Goal: Task Accomplishment & Management: Manage account settings

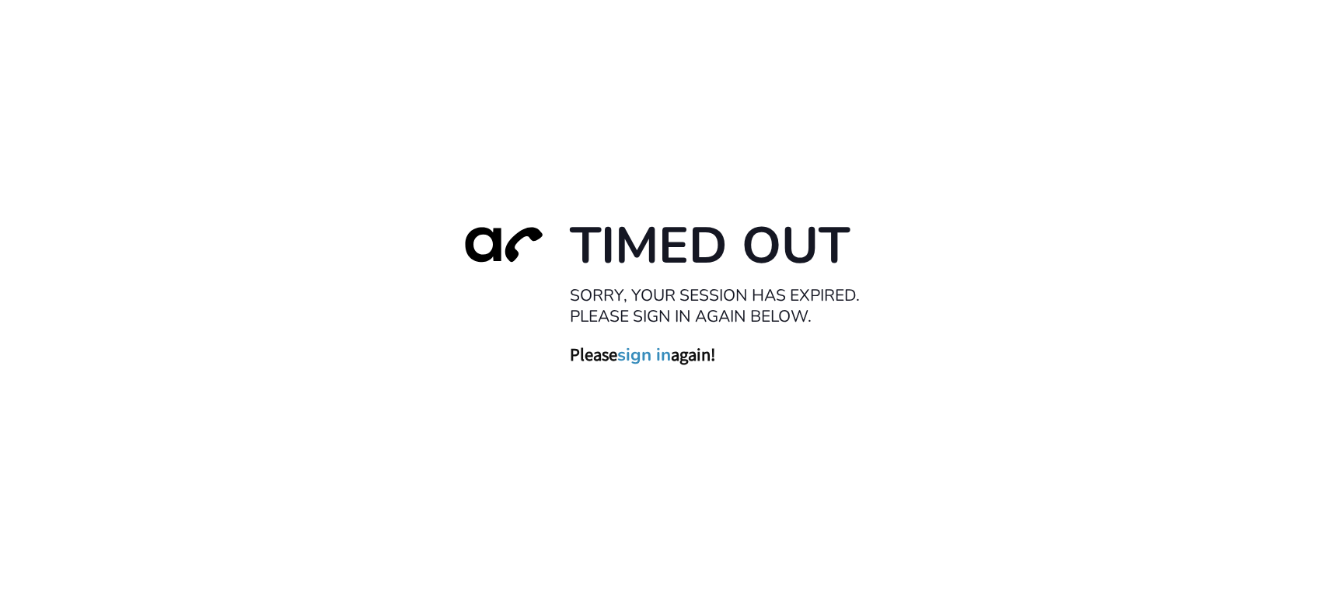
click at [662, 356] on link "sign in" at bounding box center [645, 355] width 54 height 22
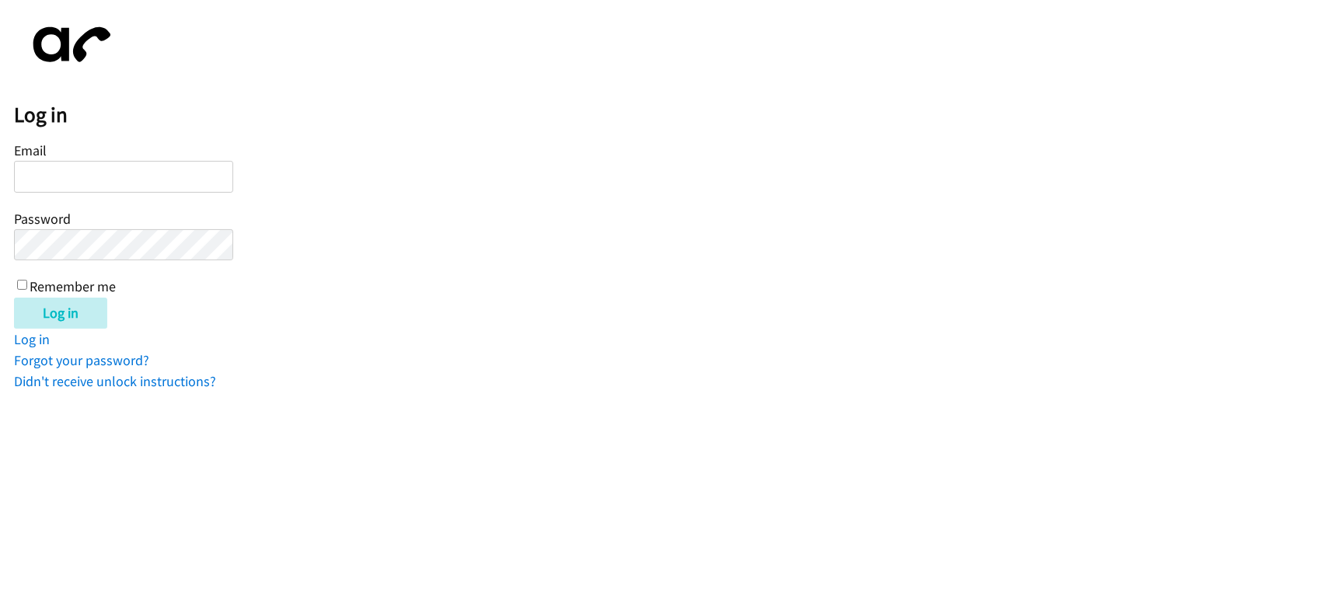
click at [130, 156] on div "Email Password Remember me" at bounding box center [123, 217] width 219 height 159
click at [129, 166] on input "Email" at bounding box center [123, 177] width 219 height 32
type input "[EMAIL_ADDRESS][DOMAIN_NAME]"
click at [14, 298] on input "Log in" at bounding box center [60, 313] width 93 height 31
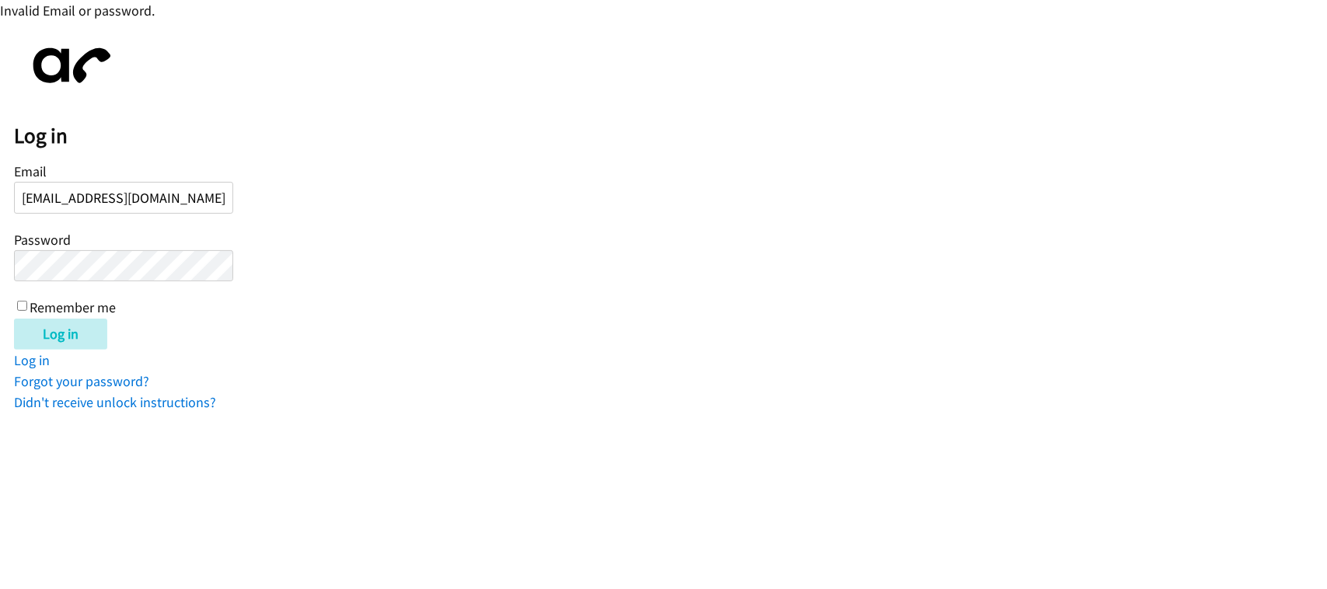
type input "[EMAIL_ADDRESS][DOMAIN_NAME]"
click at [14, 319] on input "Log in" at bounding box center [60, 334] width 93 height 31
drag, startPoint x: 150, startPoint y: 196, endPoint x: 0, endPoint y: 196, distance: 150.0
click at [0, 196] on body "Invalid Email or password. Log in Email CRUELsummer.123466cparohinog@lendingpoi…" at bounding box center [663, 206] width 1327 height 413
type input "cparohinog@lendingpoint.com"
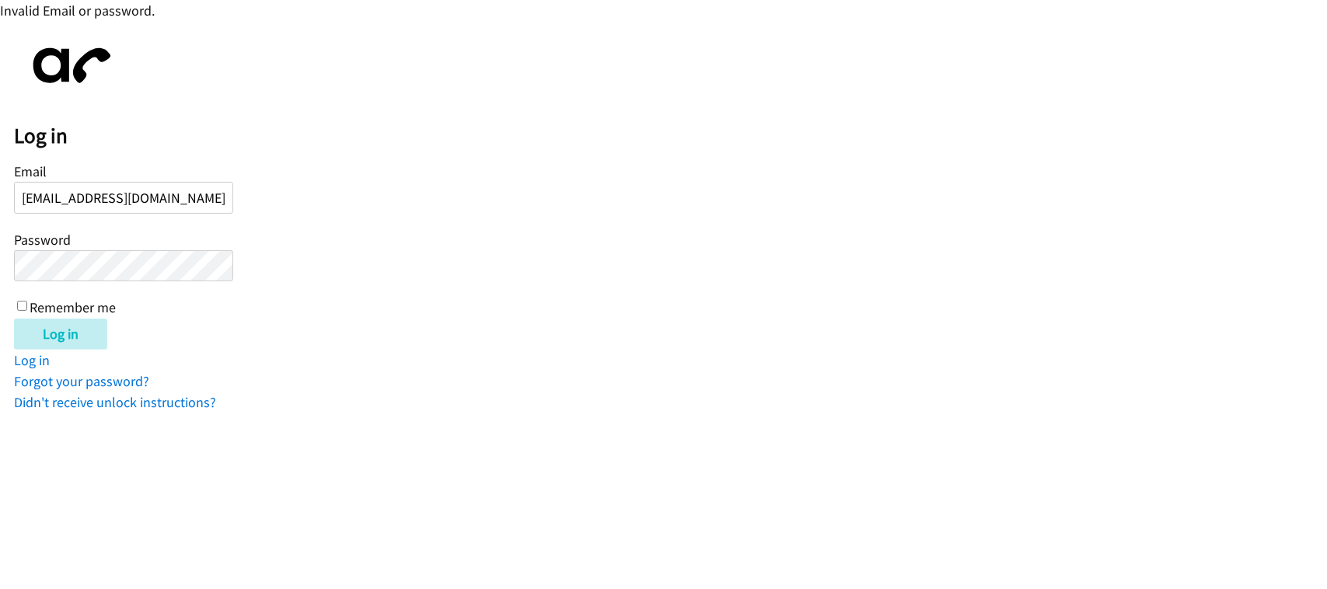
click at [14, 319] on input "Log in" at bounding box center [60, 334] width 93 height 31
